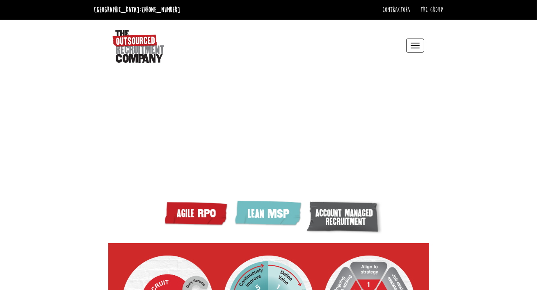
click at [418, 46] on button "Toggle navigation" at bounding box center [415, 46] width 18 height 14
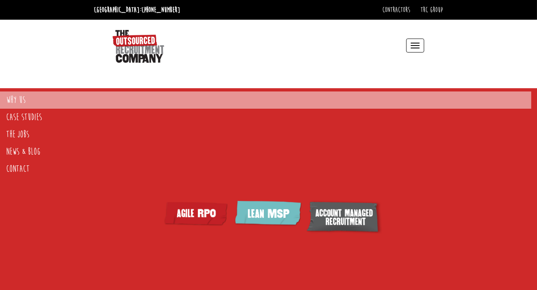
click at [18, 99] on link "Why Us" at bounding box center [265, 99] width 531 height 17
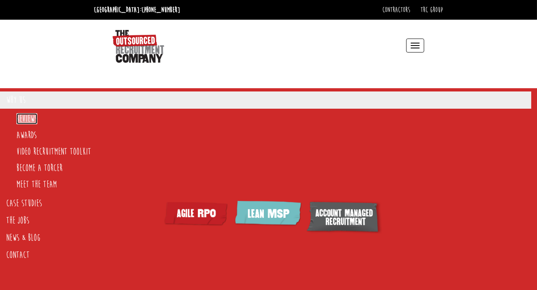
click at [27, 119] on link "Reviews" at bounding box center [26, 118] width 21 height 11
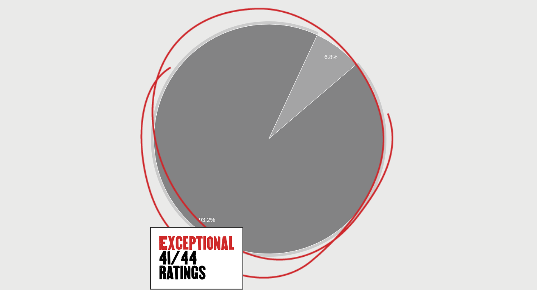
scroll to position [359, 0]
